Goal: Information Seeking & Learning: Learn about a topic

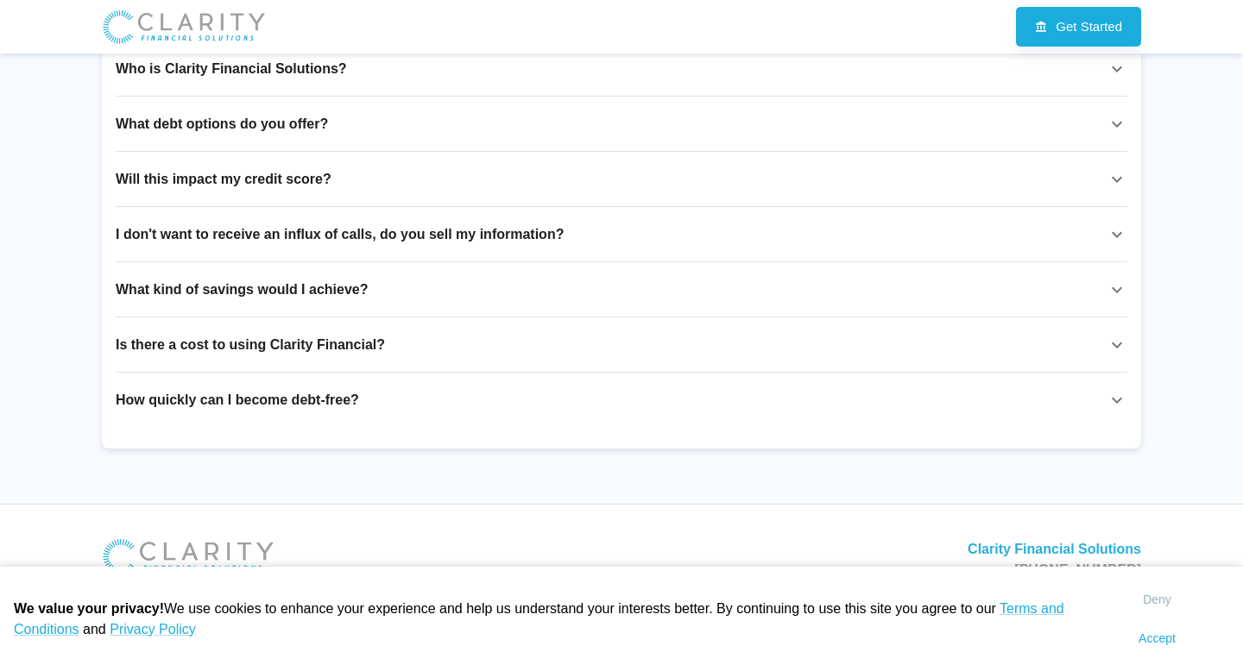
scroll to position [2571, 0]
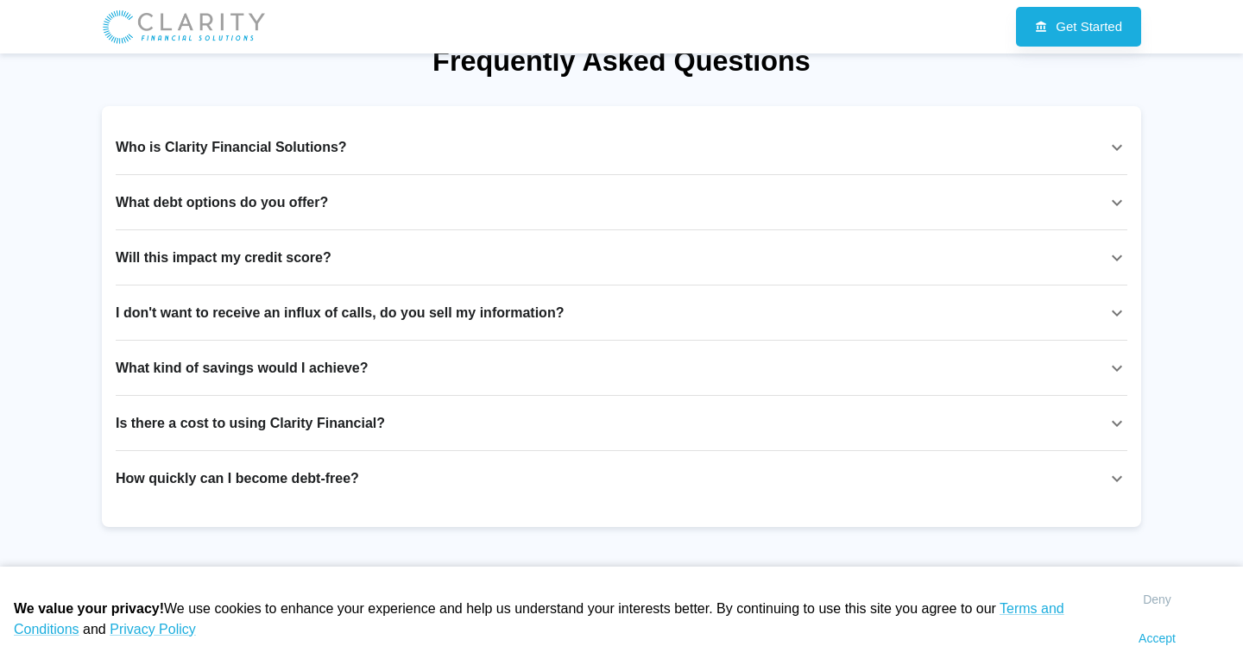
click at [454, 155] on div "Who is Clarity Financial Solutions?" at bounding box center [611, 147] width 991 height 21
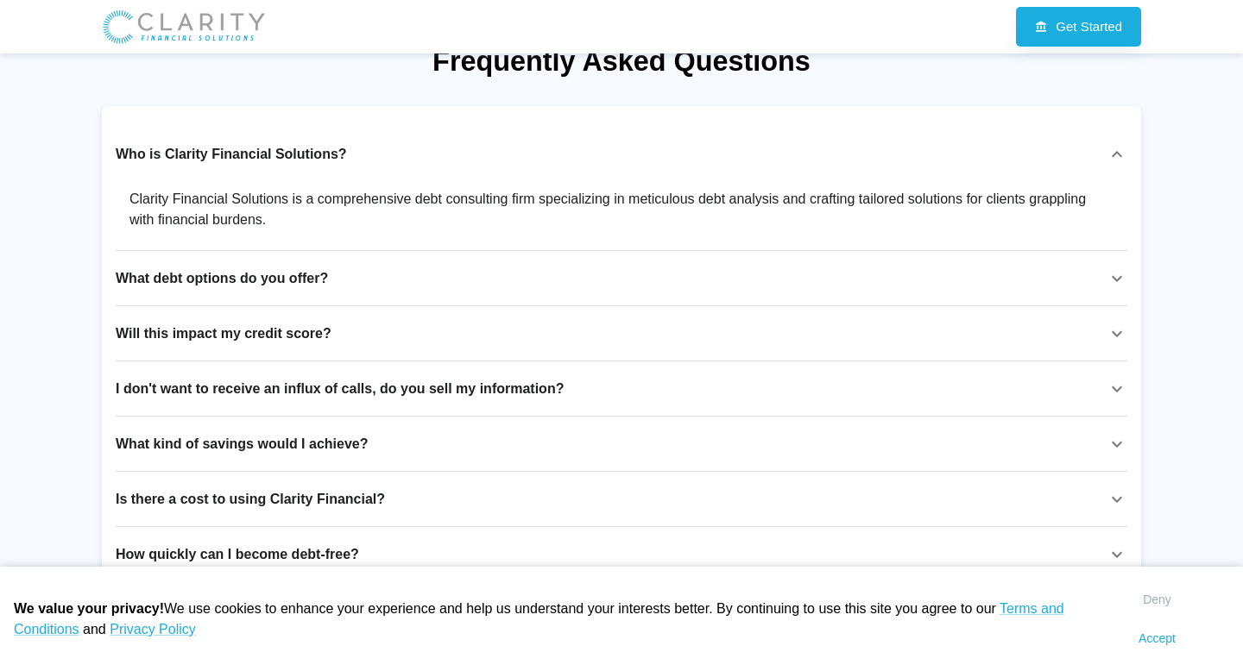
click at [325, 498] on p "Is there a cost to using Clarity Financial?" at bounding box center [250, 499] width 269 height 21
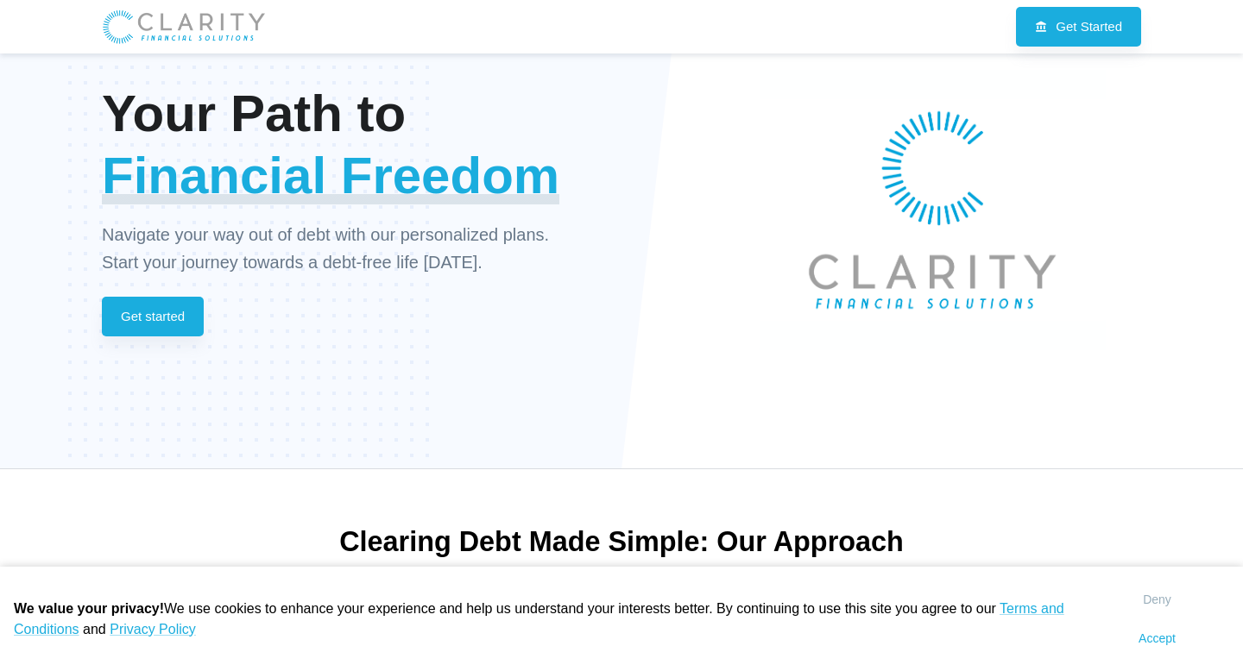
scroll to position [0, 0]
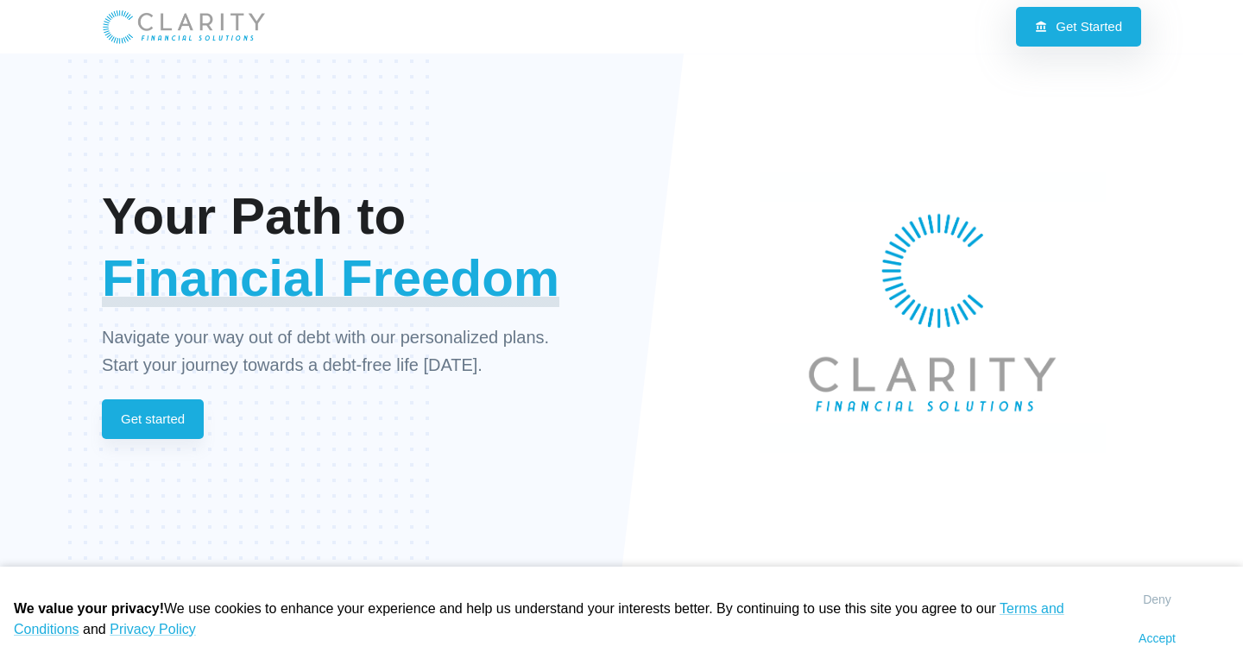
click at [1052, 16] on link "Get Started" at bounding box center [1078, 27] width 125 height 40
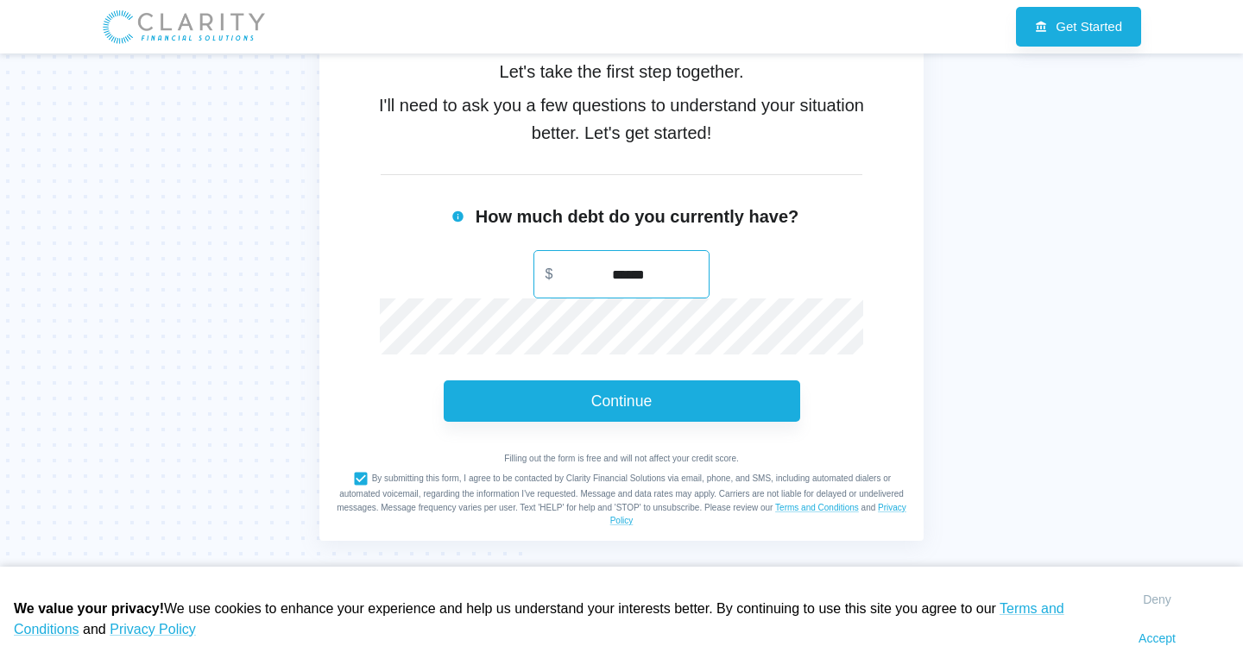
scroll to position [411, 0]
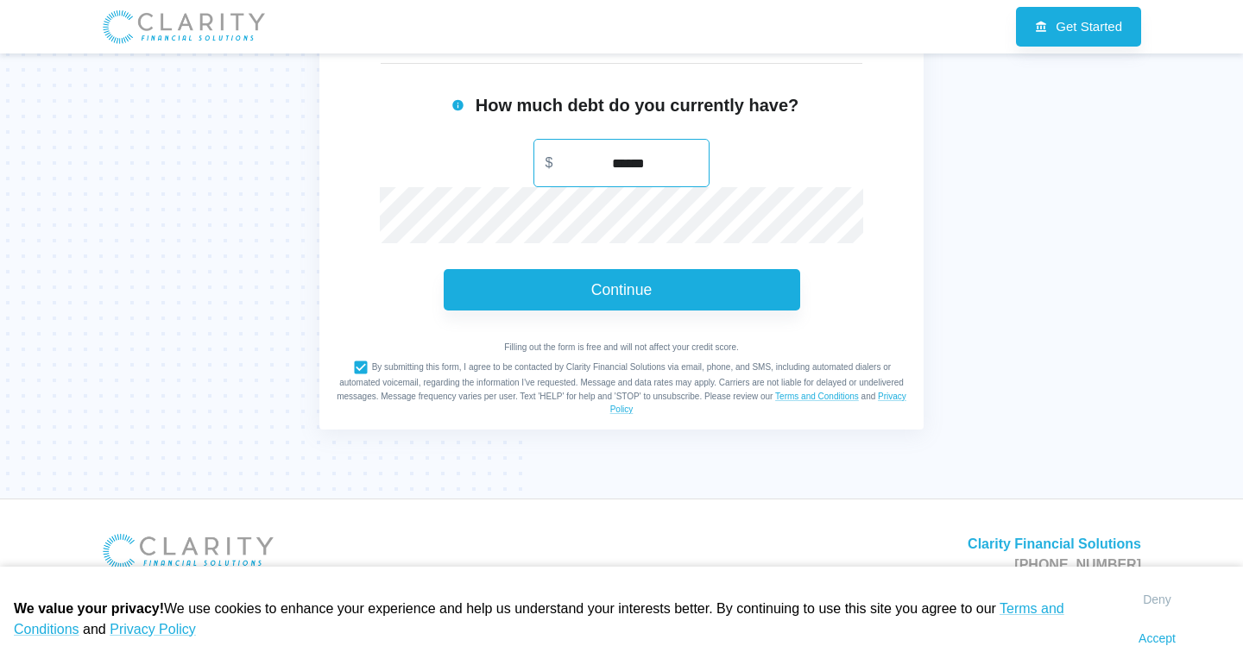
click at [1139, 422] on div "Hello! 👋 I'm [PERSON_NAME], your virtual debt consultant. Managing debt can fee…" at bounding box center [621, 71] width 1243 height 856
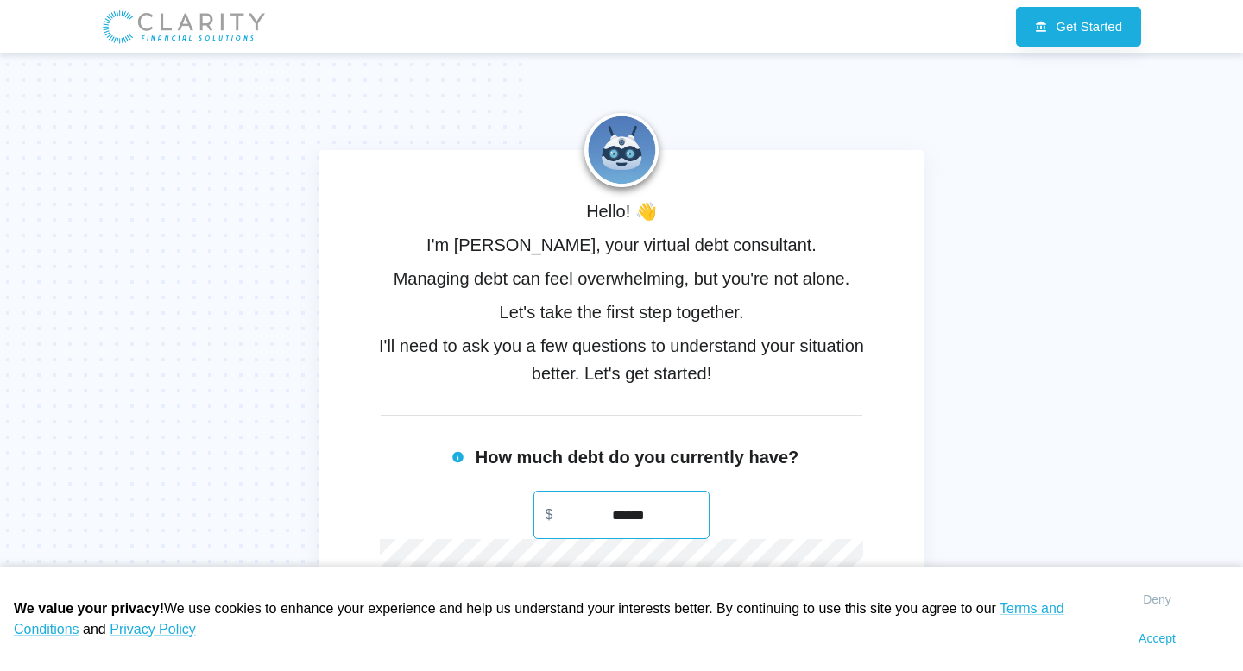
scroll to position [0, 0]
